Goal: Entertainment & Leisure: Browse casually

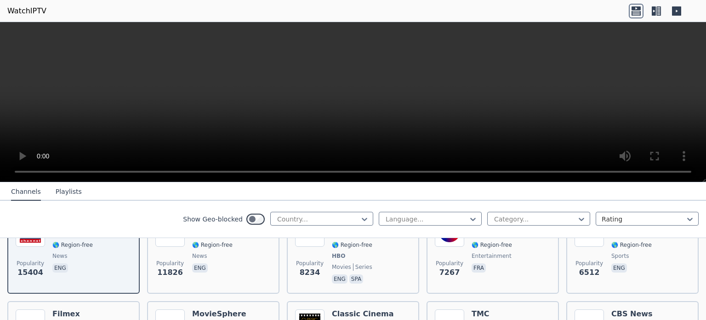
scroll to position [92, 0]
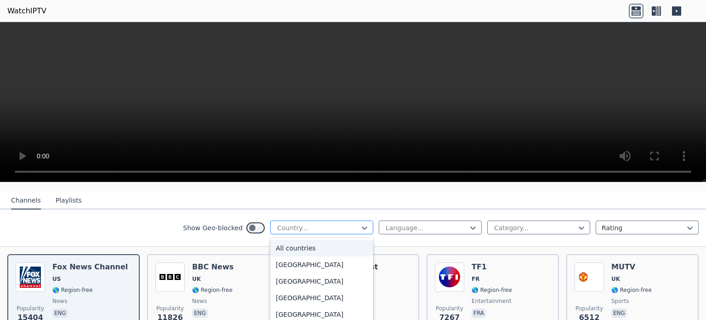
click at [321, 223] on div at bounding box center [318, 227] width 84 height 9
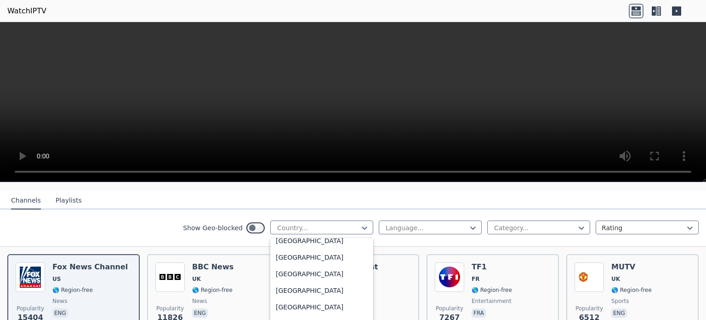
scroll to position [506, 0]
click at [297, 280] on div "[GEOGRAPHIC_DATA]" at bounding box center [321, 288] width 103 height 17
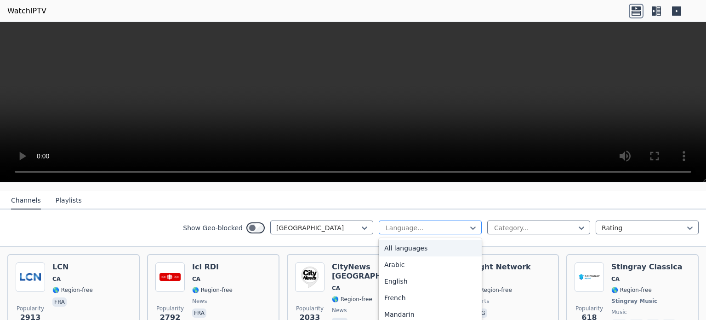
click at [448, 223] on div at bounding box center [427, 227] width 84 height 9
click at [410, 273] on div "English" at bounding box center [430, 281] width 103 height 17
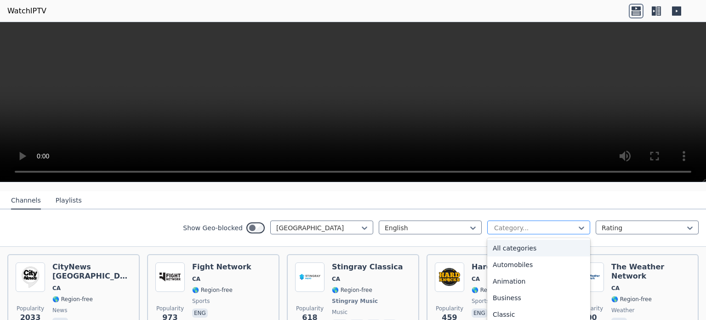
click at [545, 223] on div at bounding box center [535, 227] width 84 height 9
click at [533, 240] on div "All categories" at bounding box center [538, 248] width 103 height 17
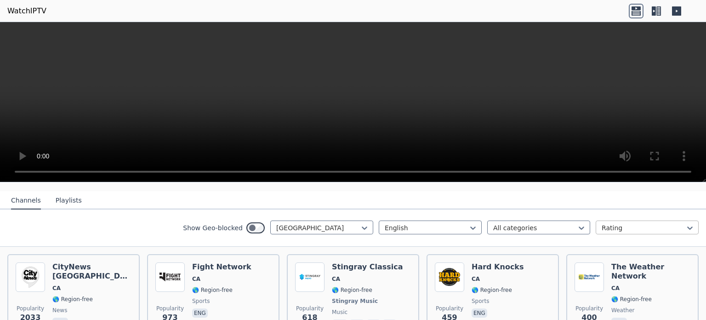
click at [638, 223] on div at bounding box center [644, 227] width 84 height 9
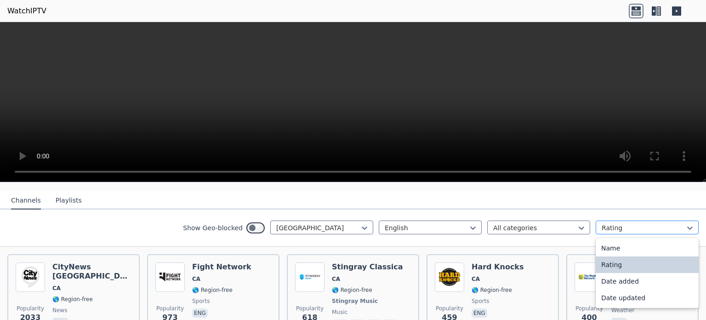
click at [638, 223] on div at bounding box center [644, 227] width 84 height 9
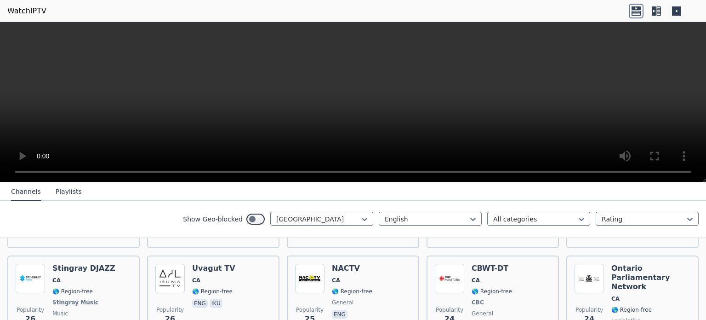
scroll to position [1385, 0]
